Goal: Task Accomplishment & Management: Use online tool/utility

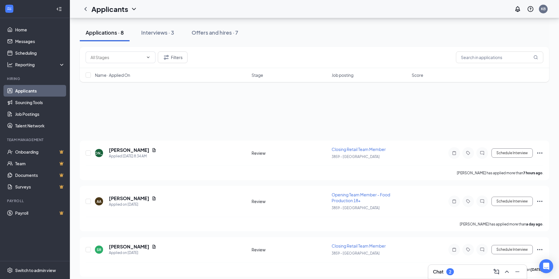
scroll to position [243, 0]
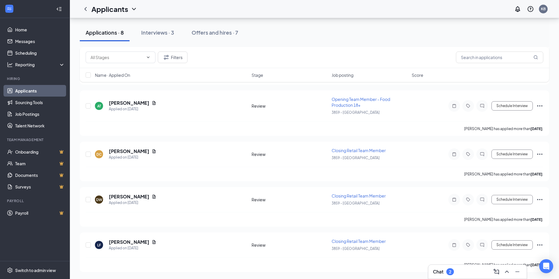
click at [448, 277] on div "Chat 2" at bounding box center [477, 272] width 98 height 14
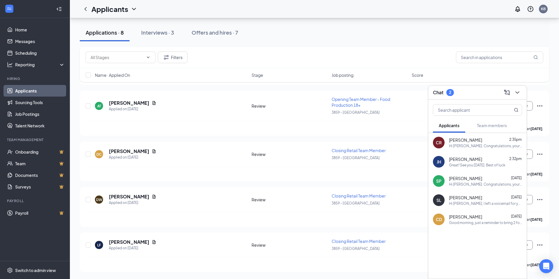
click at [467, 166] on div "Great! See you [DATE]. Best of luck" at bounding box center [477, 165] width 57 height 5
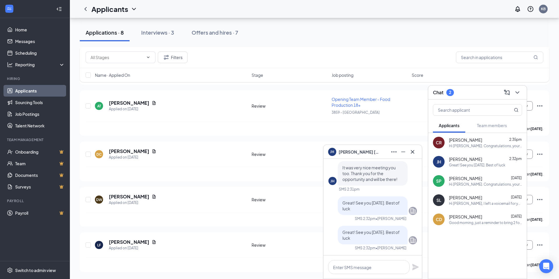
click at [346, 153] on span "[PERSON_NAME]" at bounding box center [359, 152] width 41 height 6
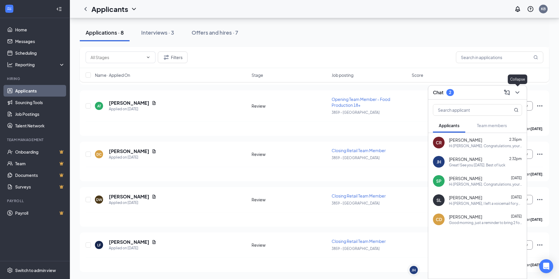
click at [518, 93] on icon "ChevronDown" at bounding box center [517, 92] width 7 height 7
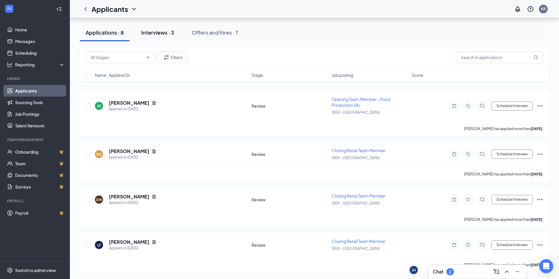
click at [156, 29] on div "Interviews · 3" at bounding box center [157, 32] width 33 height 7
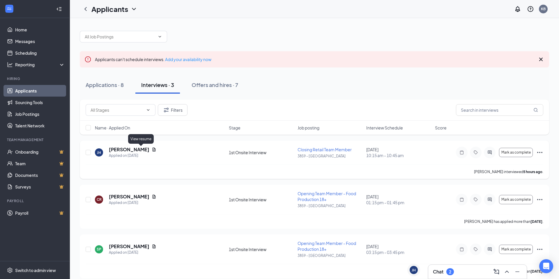
click at [153, 150] on icon "Document" at bounding box center [154, 150] width 3 height 4
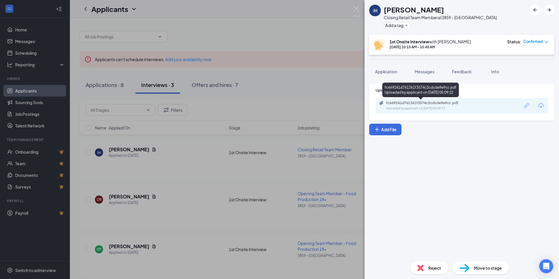
click at [451, 104] on div "fc669241d761361f3574c3cdcde9e9cc.pdf" at bounding box center [427, 103] width 82 height 5
click at [358, 8] on img at bounding box center [356, 11] width 7 height 11
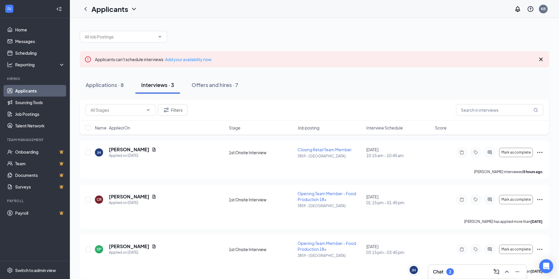
click at [460, 274] on div "Chat 2" at bounding box center [477, 271] width 89 height 9
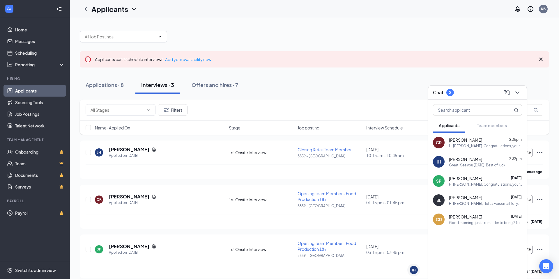
click at [381, 84] on div "Applications · 8 Interviews · 3 Offers and hires · 7" at bounding box center [315, 84] width 470 height 17
